Goal: Navigation & Orientation: Find specific page/section

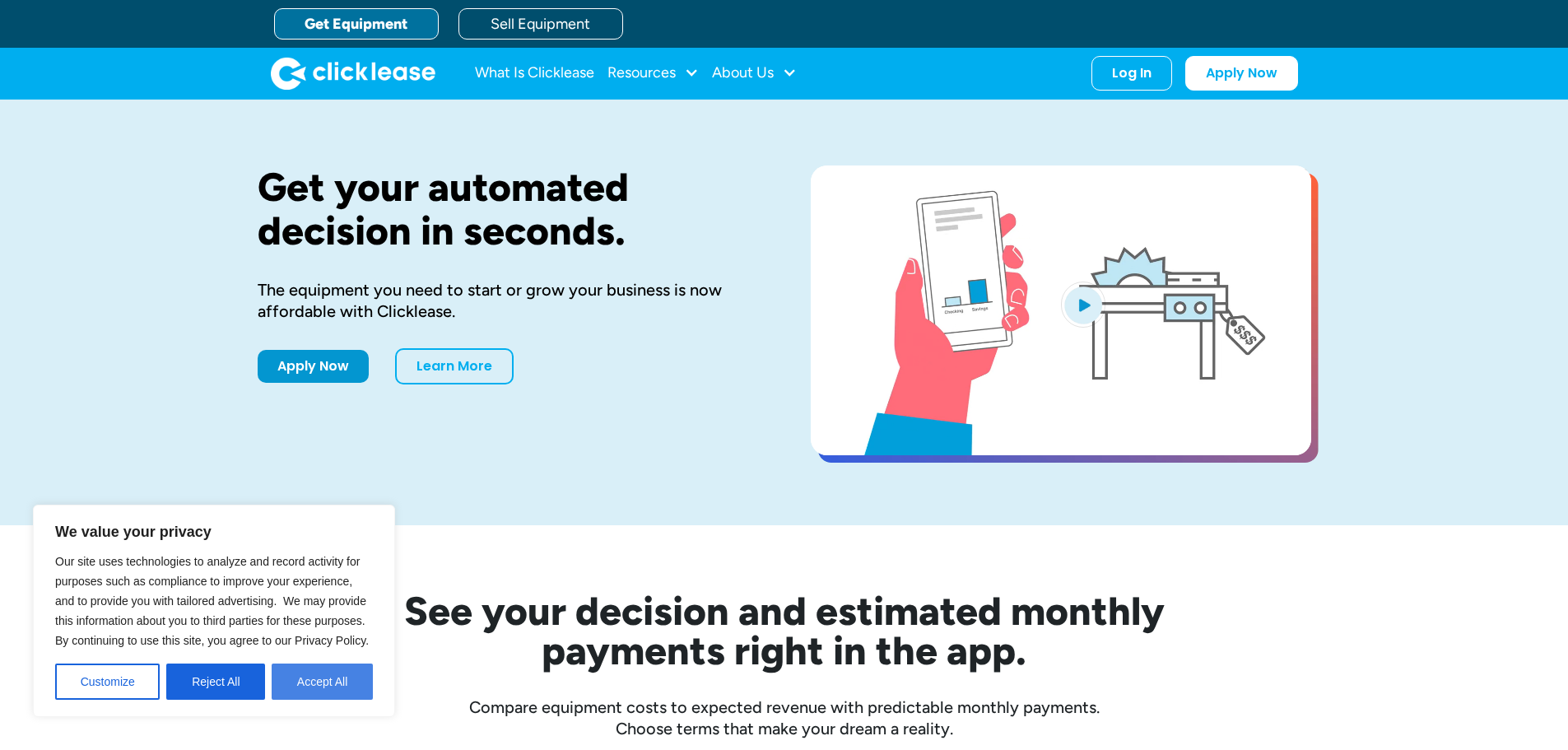
click at [317, 681] on button "Accept All" at bounding box center [322, 681] width 101 height 36
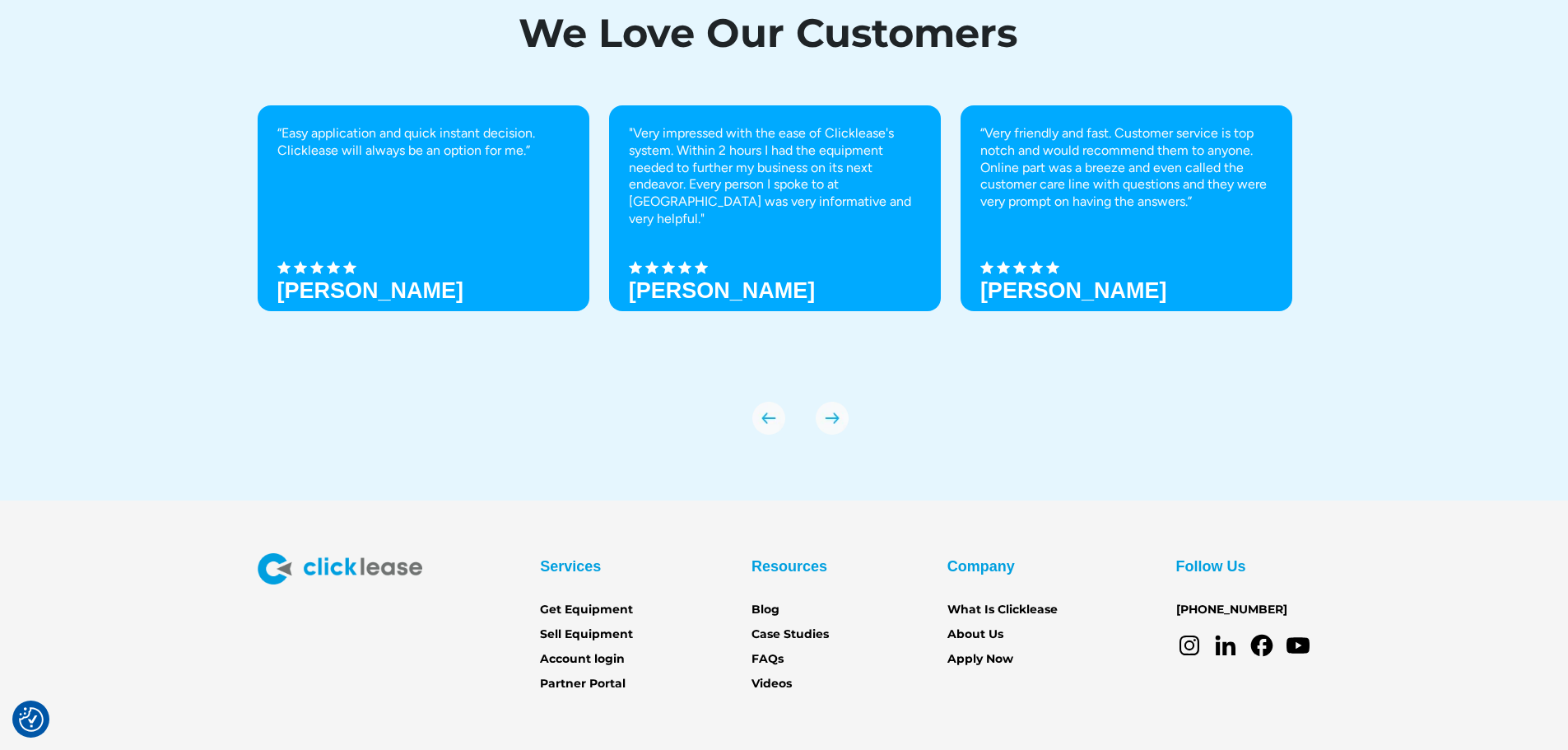
scroll to position [5807, 0]
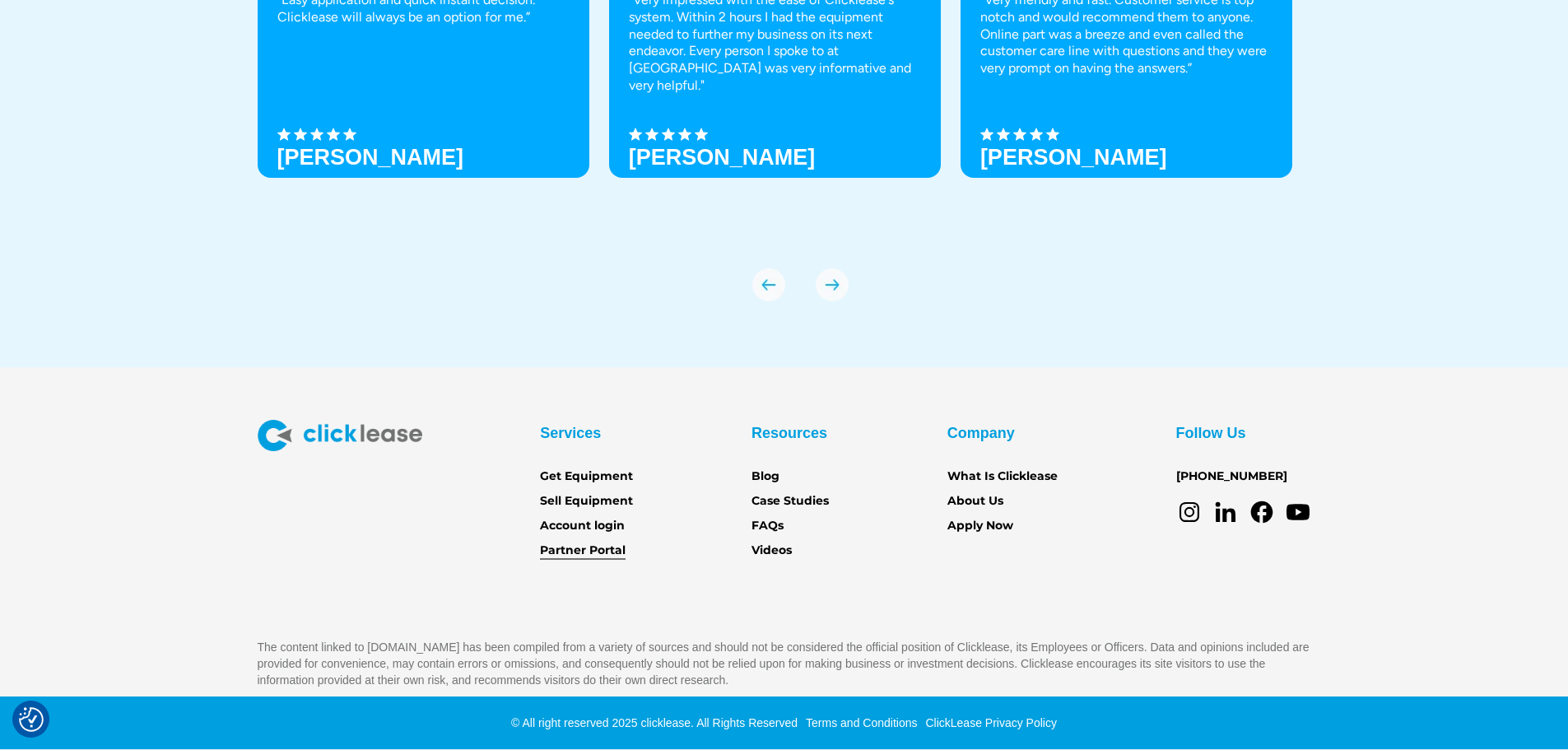
click at [584, 550] on link "Partner Portal" at bounding box center [582, 550] width 85 height 18
click at [769, 479] on link "Blog" at bounding box center [765, 477] width 28 height 18
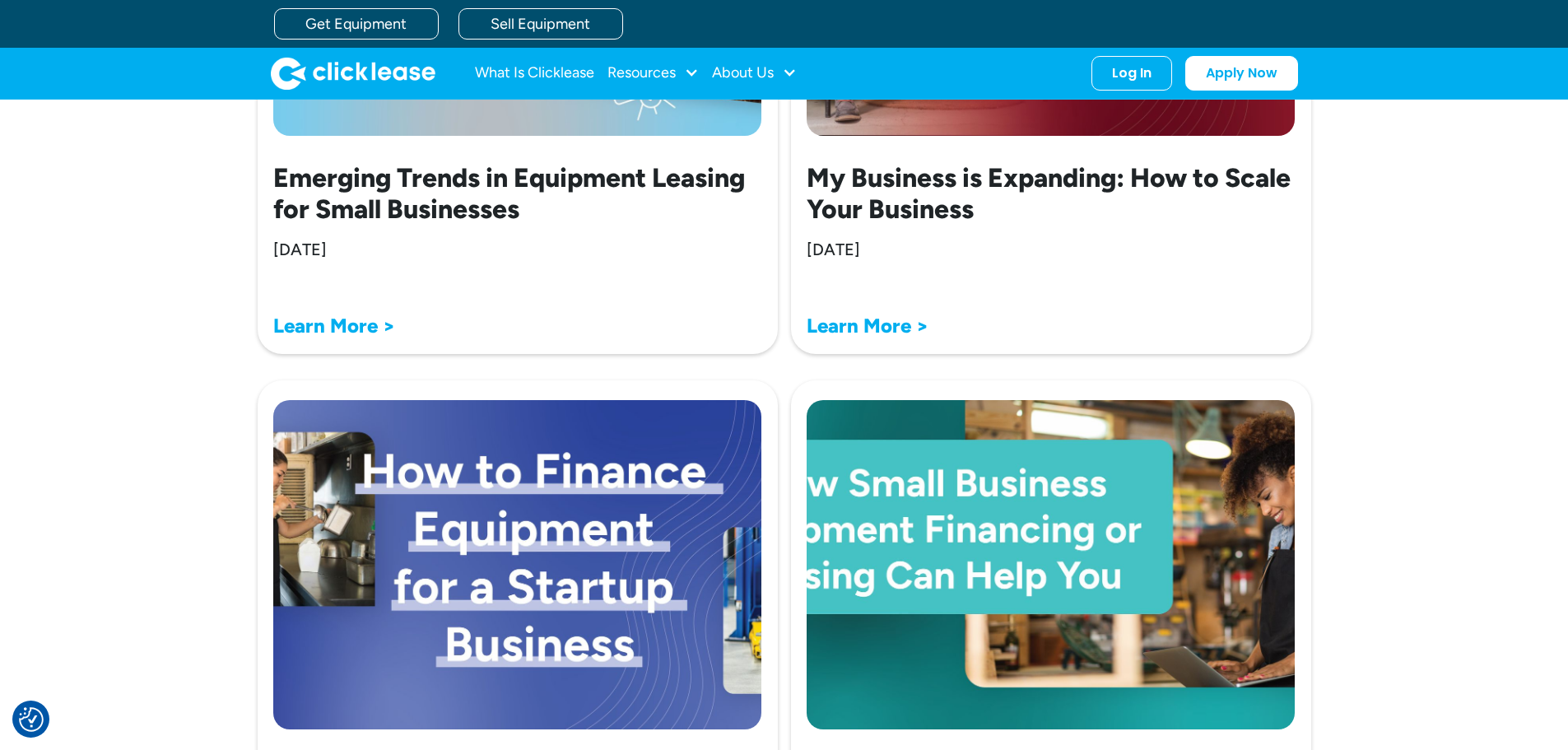
scroll to position [4444, 0]
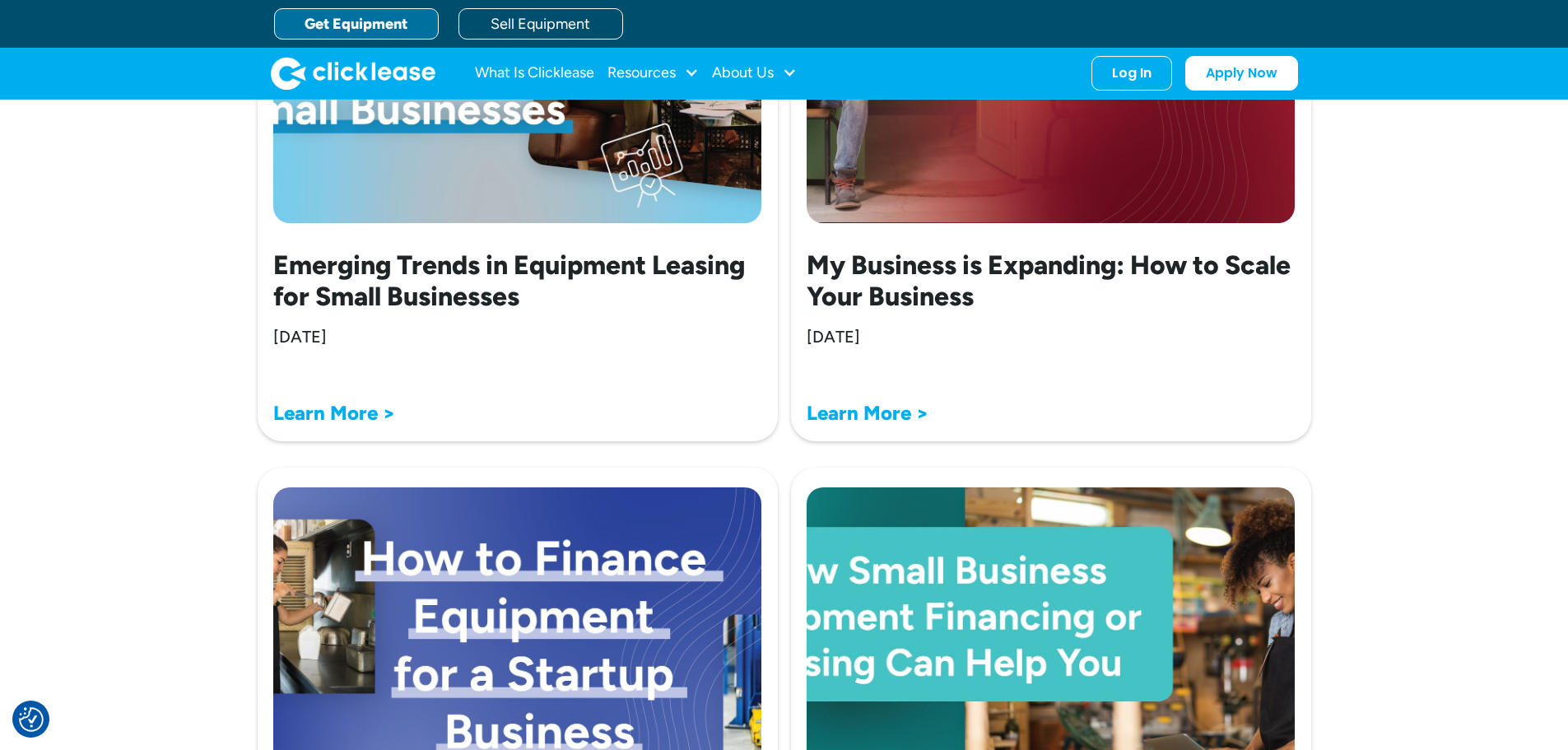
click at [384, 17] on link "Get Equipment" at bounding box center [357, 23] width 165 height 31
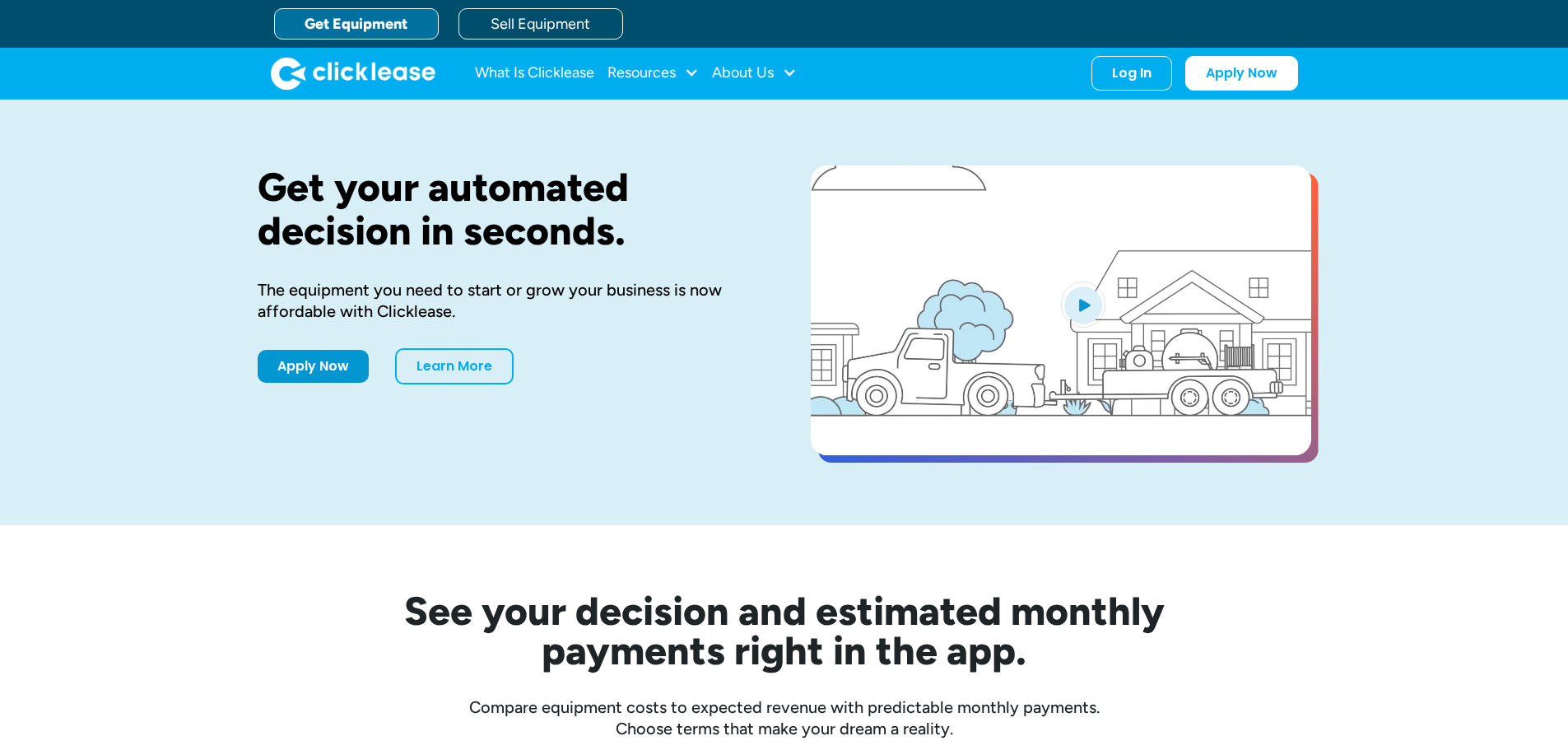
click at [490, 363] on link "Learn More" at bounding box center [454, 366] width 118 height 36
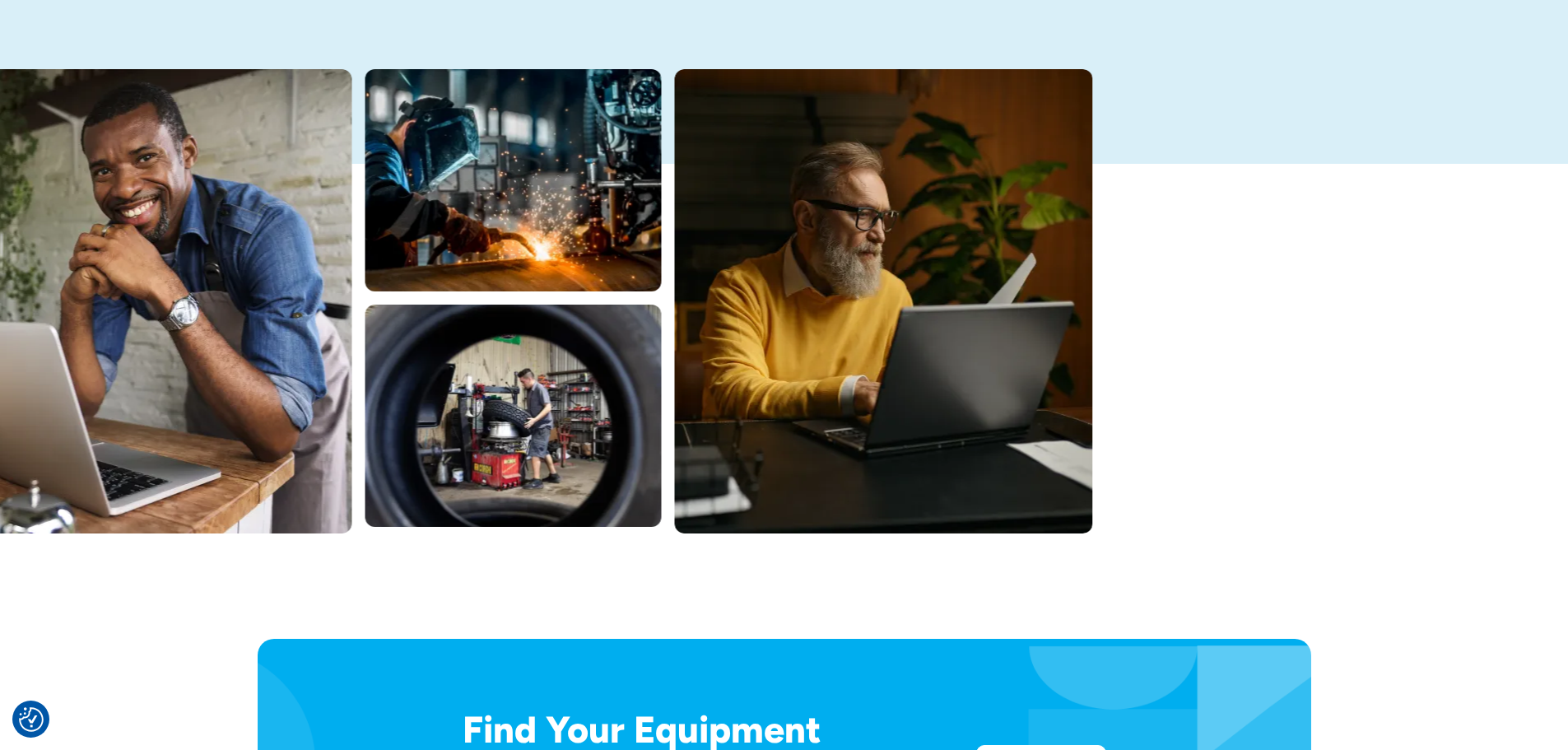
scroll to position [309, 0]
